Goal: Find specific page/section: Find specific page/section

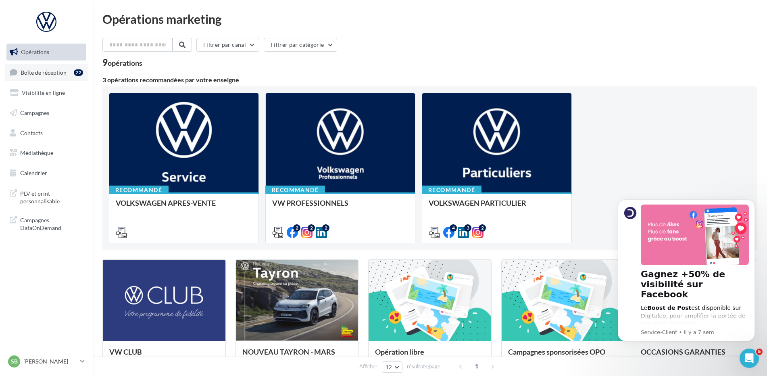
click at [54, 71] on span "Boîte de réception" at bounding box center [44, 72] width 46 height 7
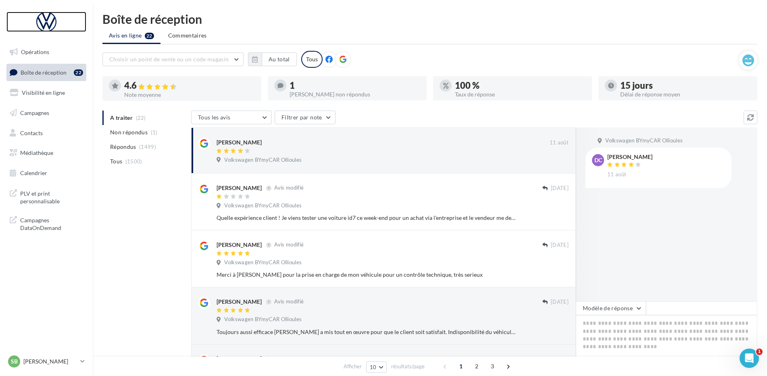
click at [42, 21] on div at bounding box center [46, 22] width 64 height 20
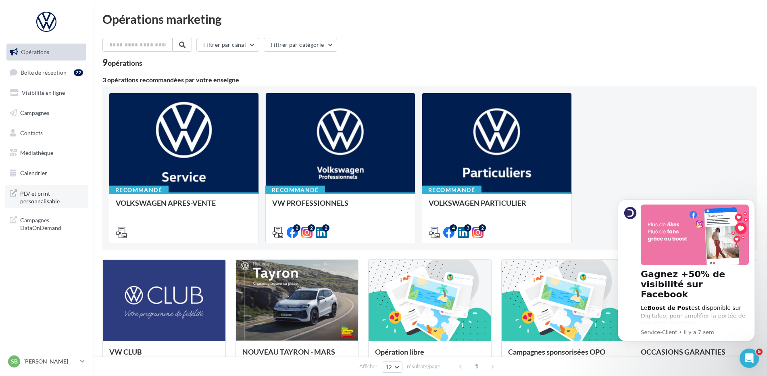
click at [37, 203] on span "PLV et print personnalisable" at bounding box center [51, 196] width 63 height 17
